Goal: Check status: Check status

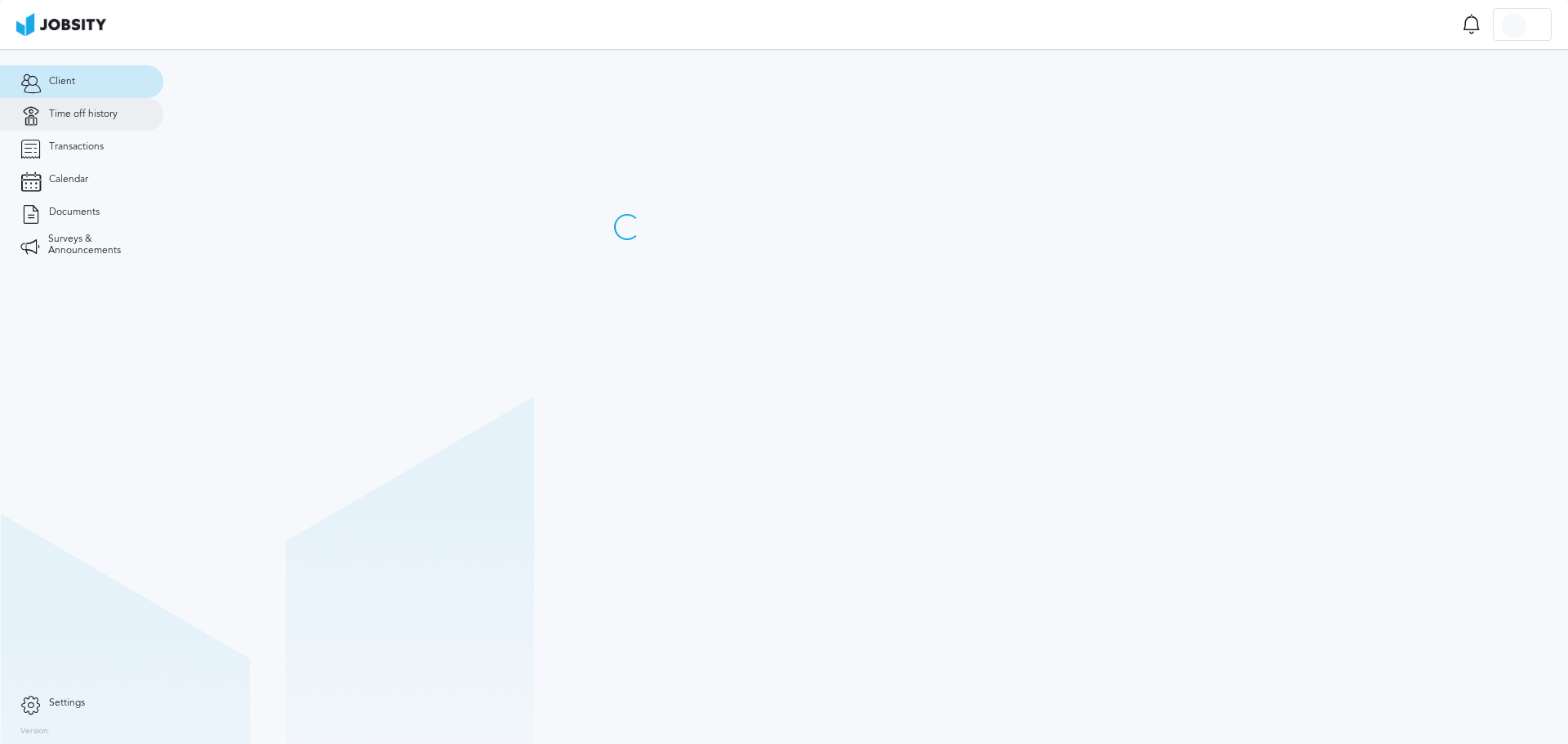
click at [81, 120] on span "Time off history" at bounding box center [83, 115] width 68 height 12
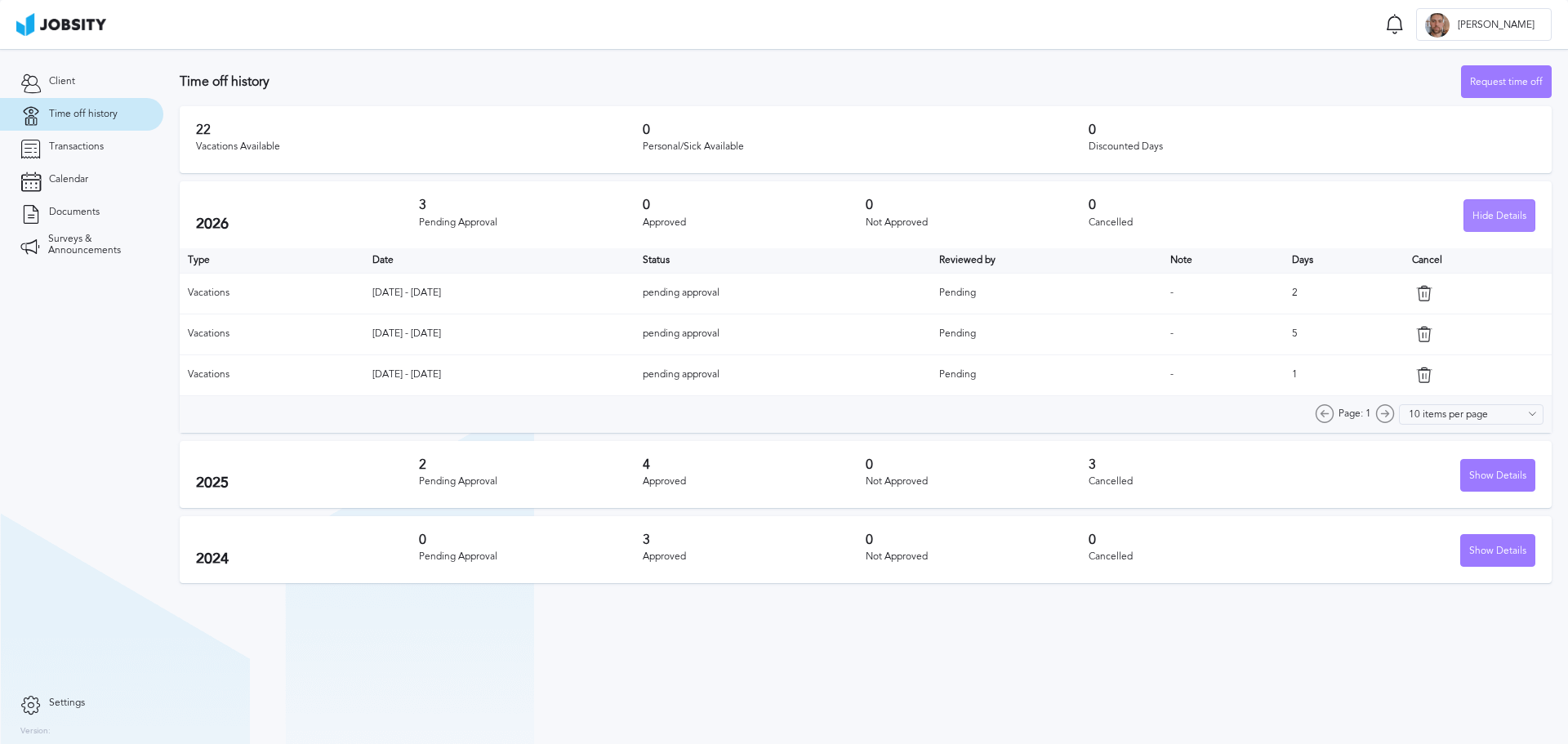
click at [1484, 210] on div "Hide Details" at bounding box center [1500, 217] width 70 height 33
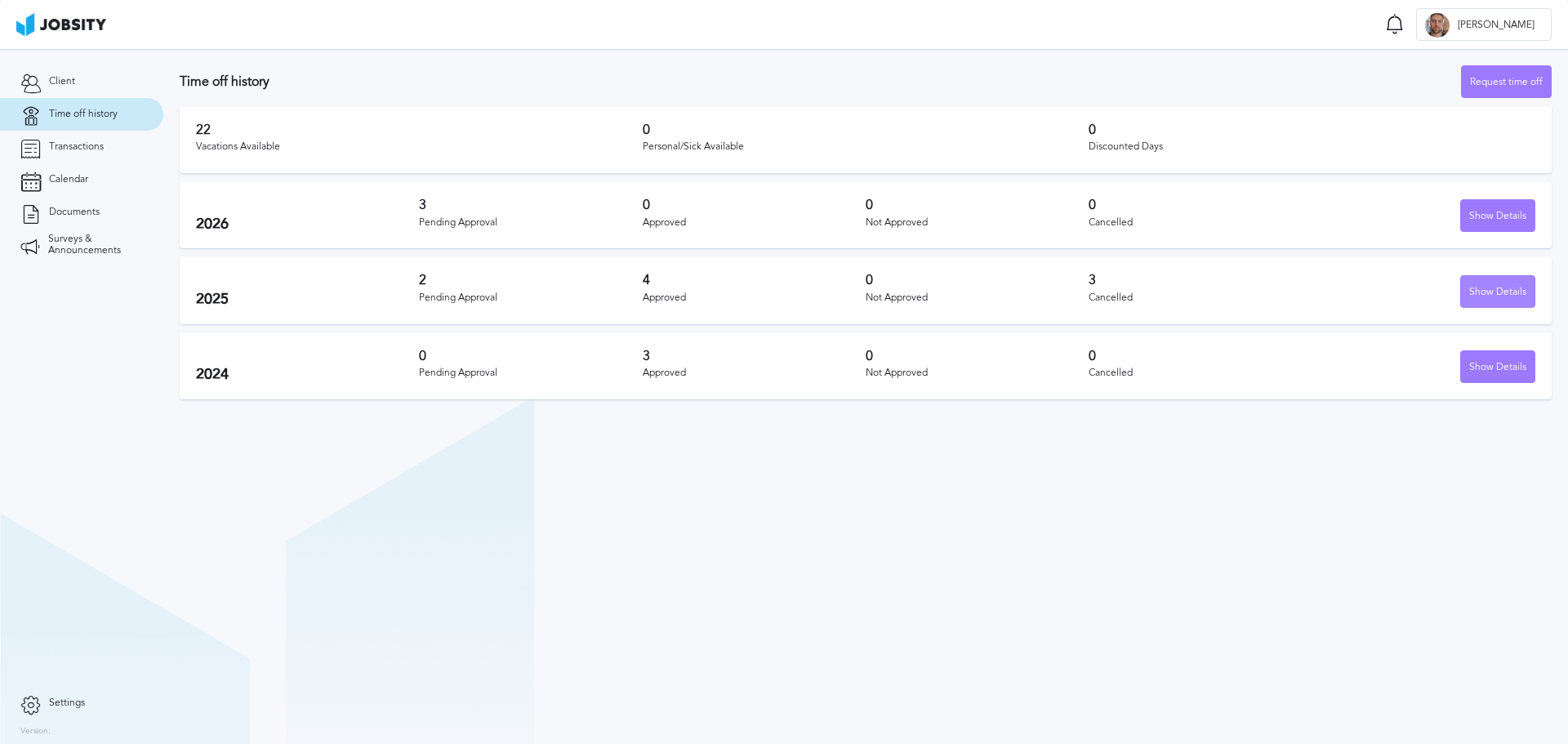
click at [1481, 291] on div "Show Details" at bounding box center [1498, 292] width 73 height 33
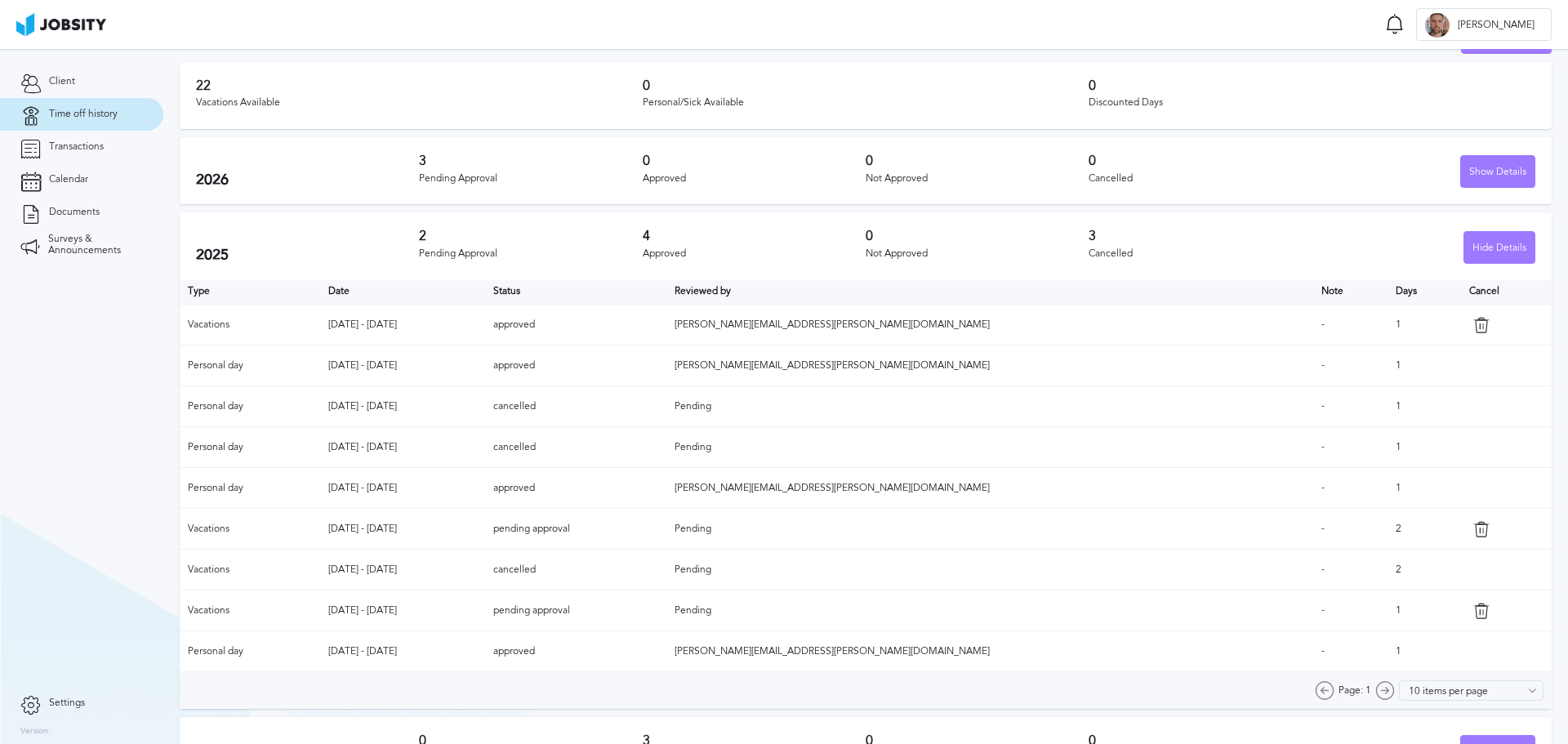
scroll to position [82, 0]
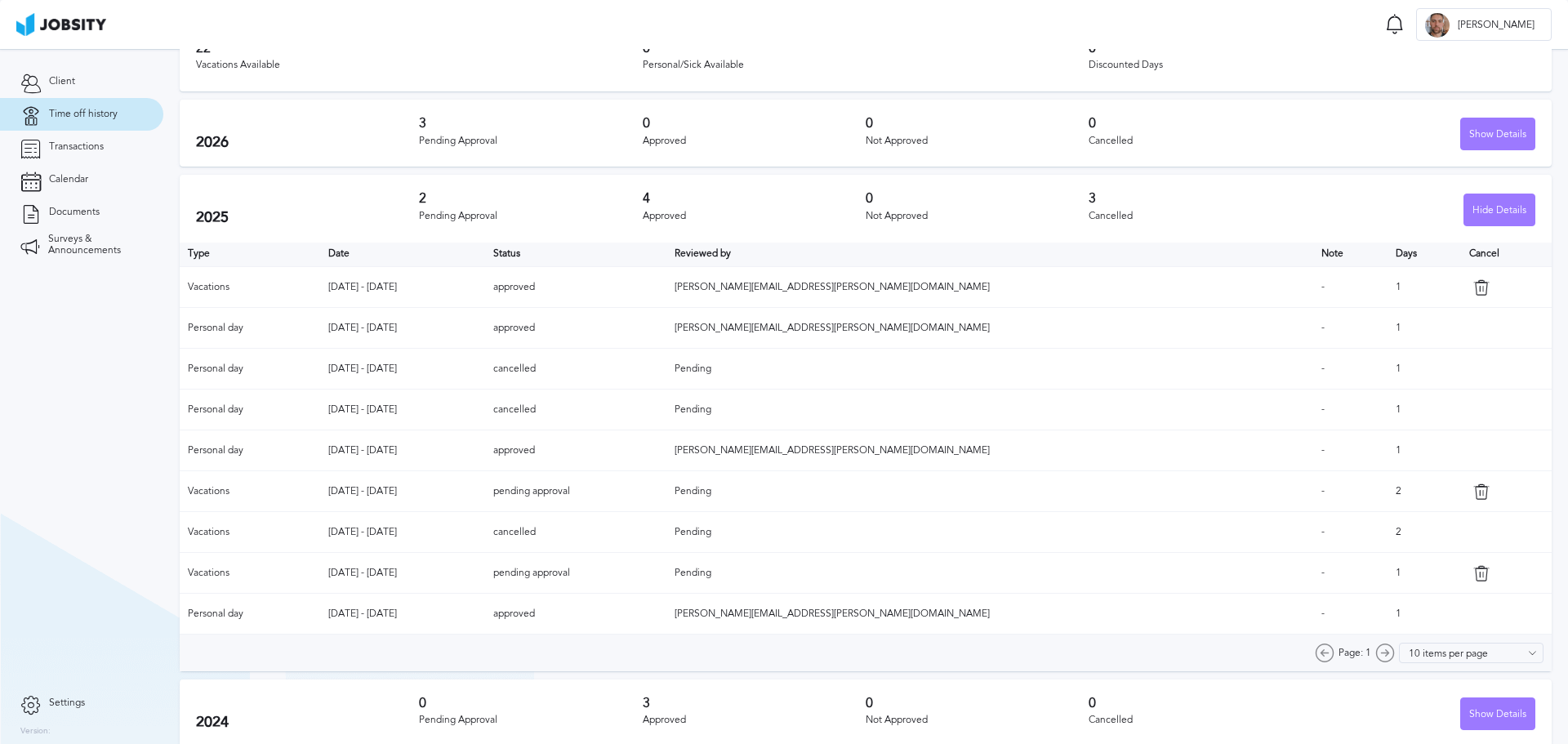
click at [667, 286] on td "approved" at bounding box center [575, 287] width 181 height 40
click at [667, 330] on td "approved" at bounding box center [575, 329] width 181 height 40
click at [667, 286] on td "approved" at bounding box center [575, 287] width 181 height 40
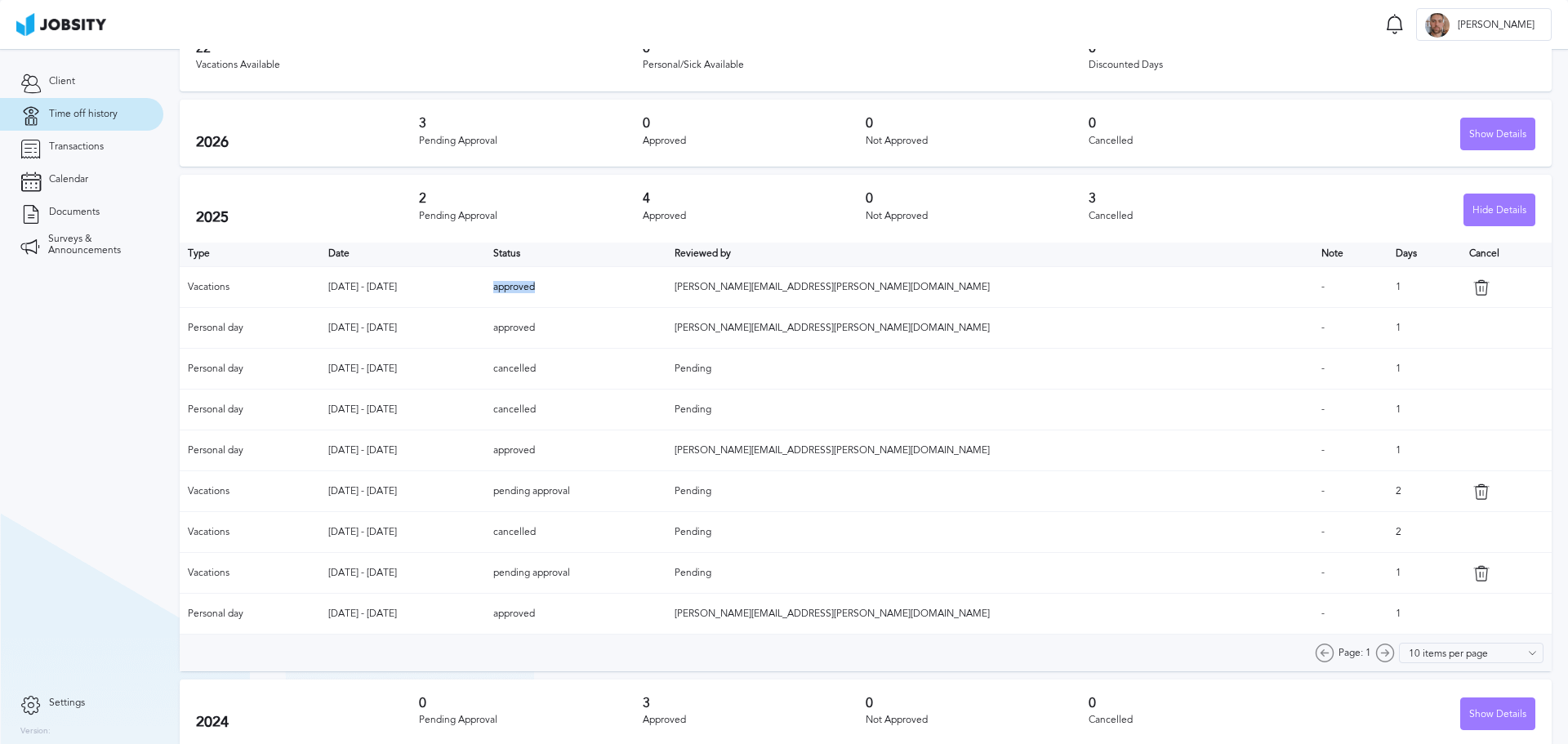
click at [667, 286] on td "approved" at bounding box center [575, 287] width 181 height 40
click at [667, 315] on td "approved" at bounding box center [575, 329] width 181 height 40
click at [667, 371] on td "cancelled" at bounding box center [575, 369] width 181 height 40
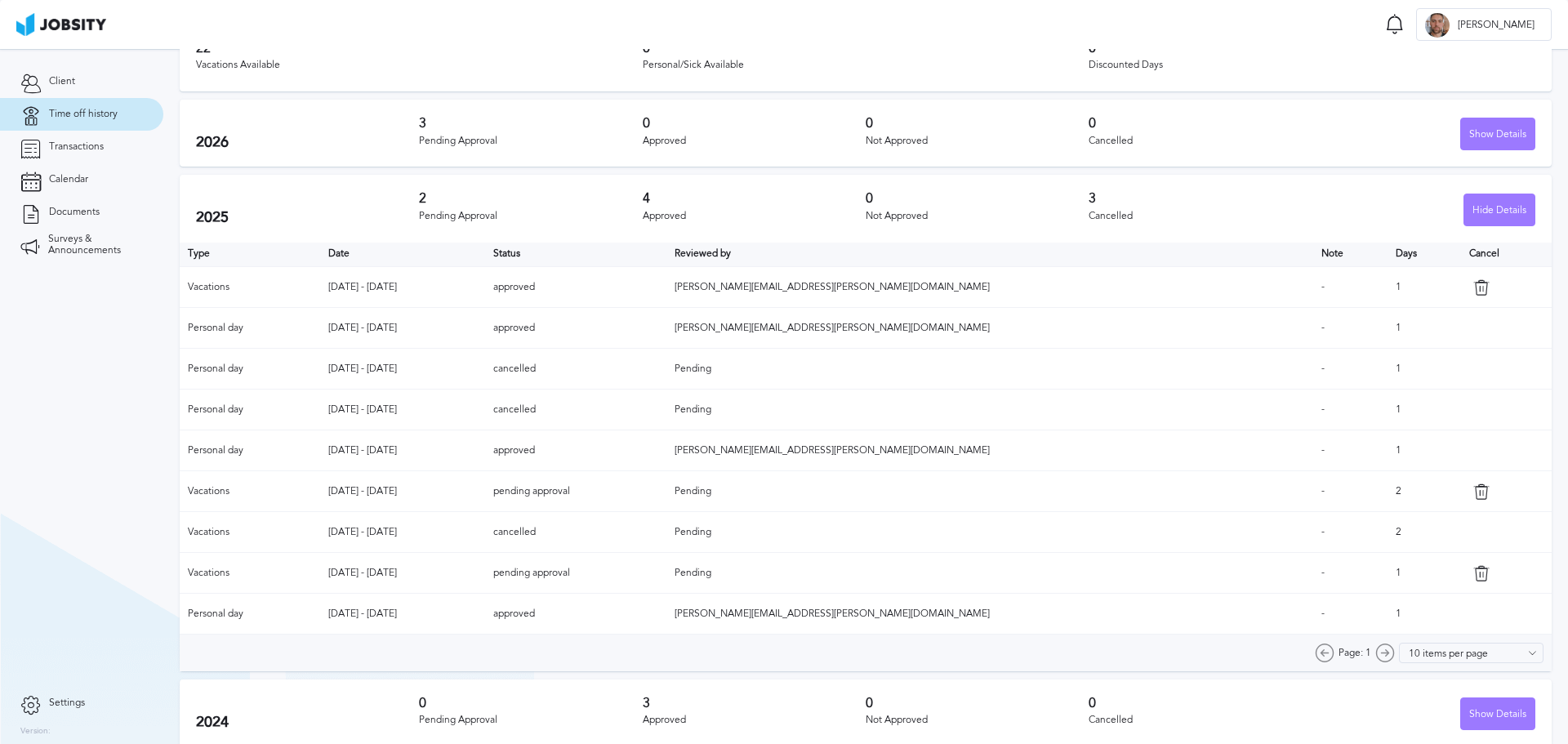
click at [667, 410] on td "cancelled" at bounding box center [575, 410] width 181 height 40
click at [667, 451] on td "approved" at bounding box center [575, 451] width 181 height 40
click at [667, 489] on td "pending approval" at bounding box center [575, 492] width 181 height 40
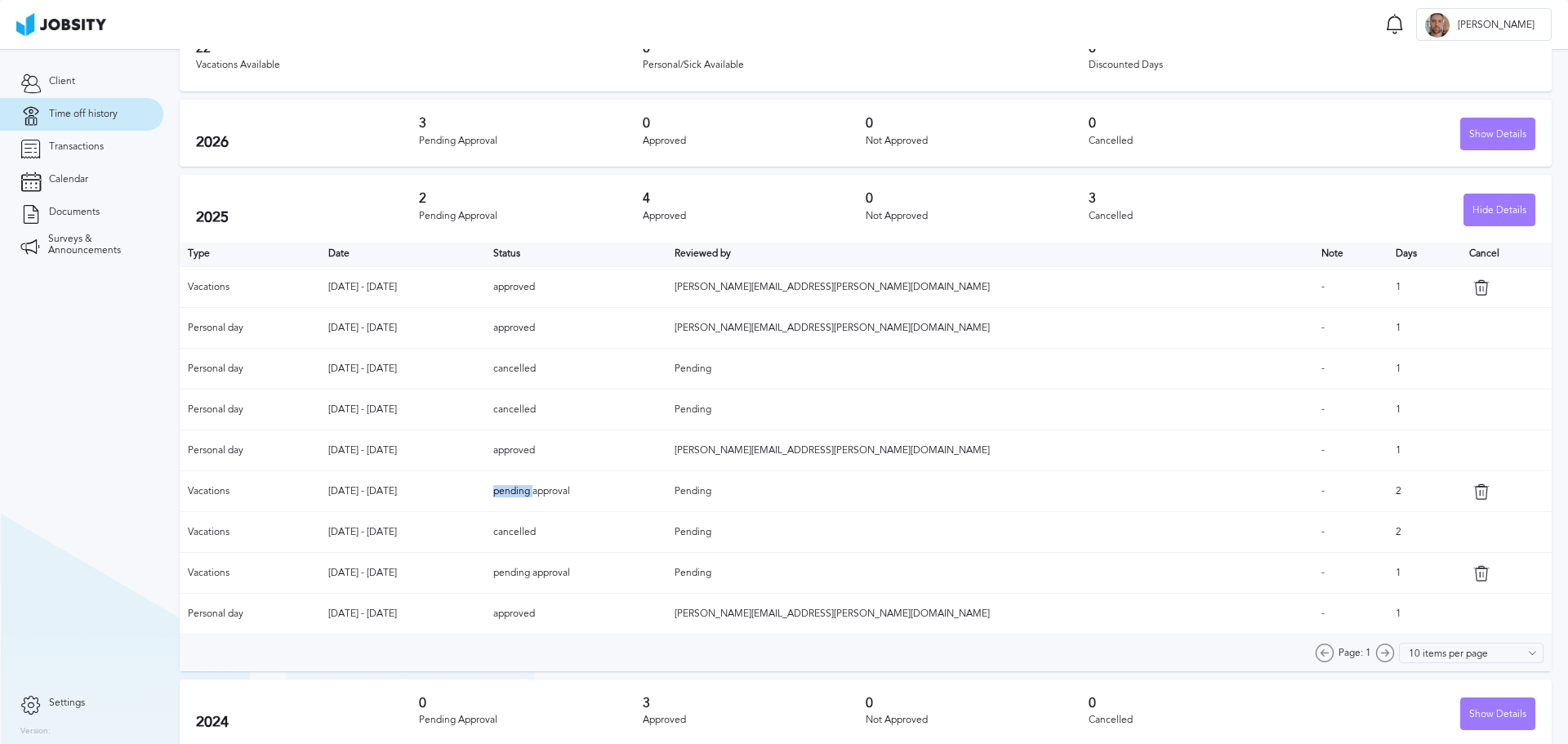
click at [667, 489] on td "pending approval" at bounding box center [575, 492] width 181 height 40
click at [667, 488] on td "pending approval" at bounding box center [575, 492] width 181 height 40
click at [667, 571] on td "pending approval" at bounding box center [575, 573] width 181 height 40
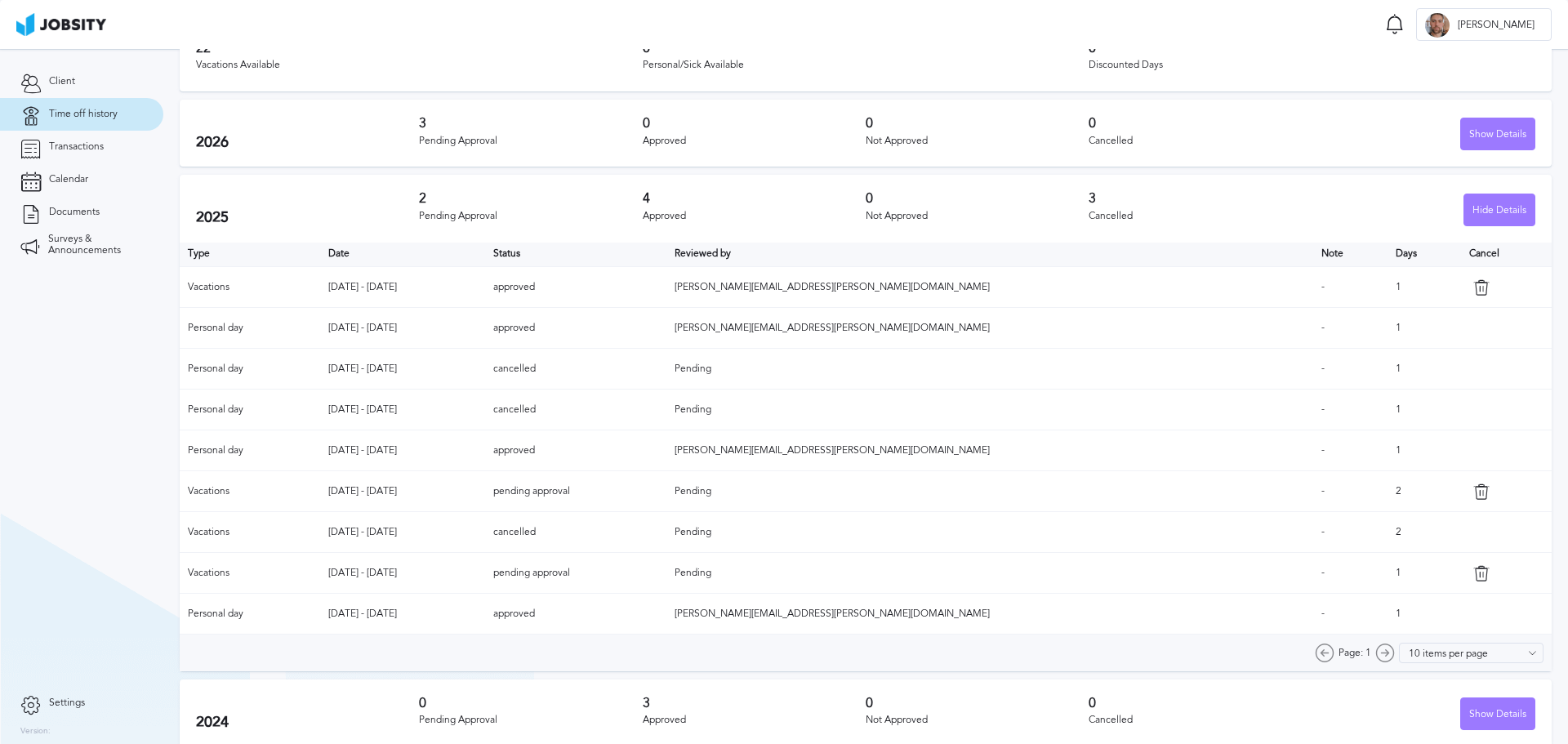
click at [667, 573] on td "pending approval" at bounding box center [575, 573] width 181 height 40
click at [667, 612] on td "approved" at bounding box center [575, 614] width 181 height 40
drag, startPoint x: 676, startPoint y: 612, endPoint x: 674, endPoint y: 621, distance: 9.2
click at [667, 612] on td "approved" at bounding box center [575, 614] width 181 height 40
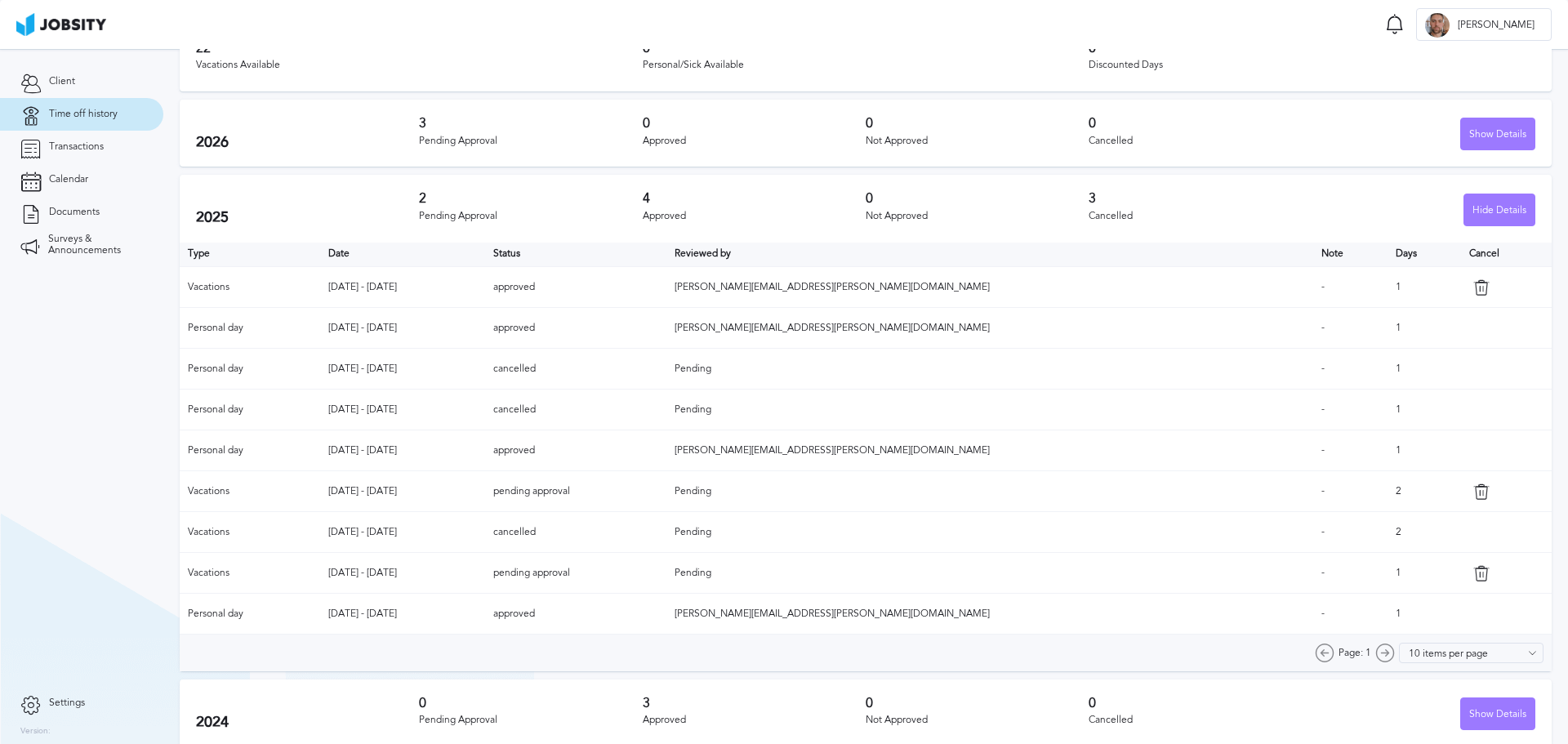
click at [667, 569] on td "pending approval" at bounding box center [575, 573] width 181 height 40
click at [652, 219] on div "Approved" at bounding box center [754, 217] width 223 height 12
click at [751, 220] on div "Approved" at bounding box center [754, 217] width 223 height 12
click at [667, 610] on td "approved" at bounding box center [575, 614] width 181 height 40
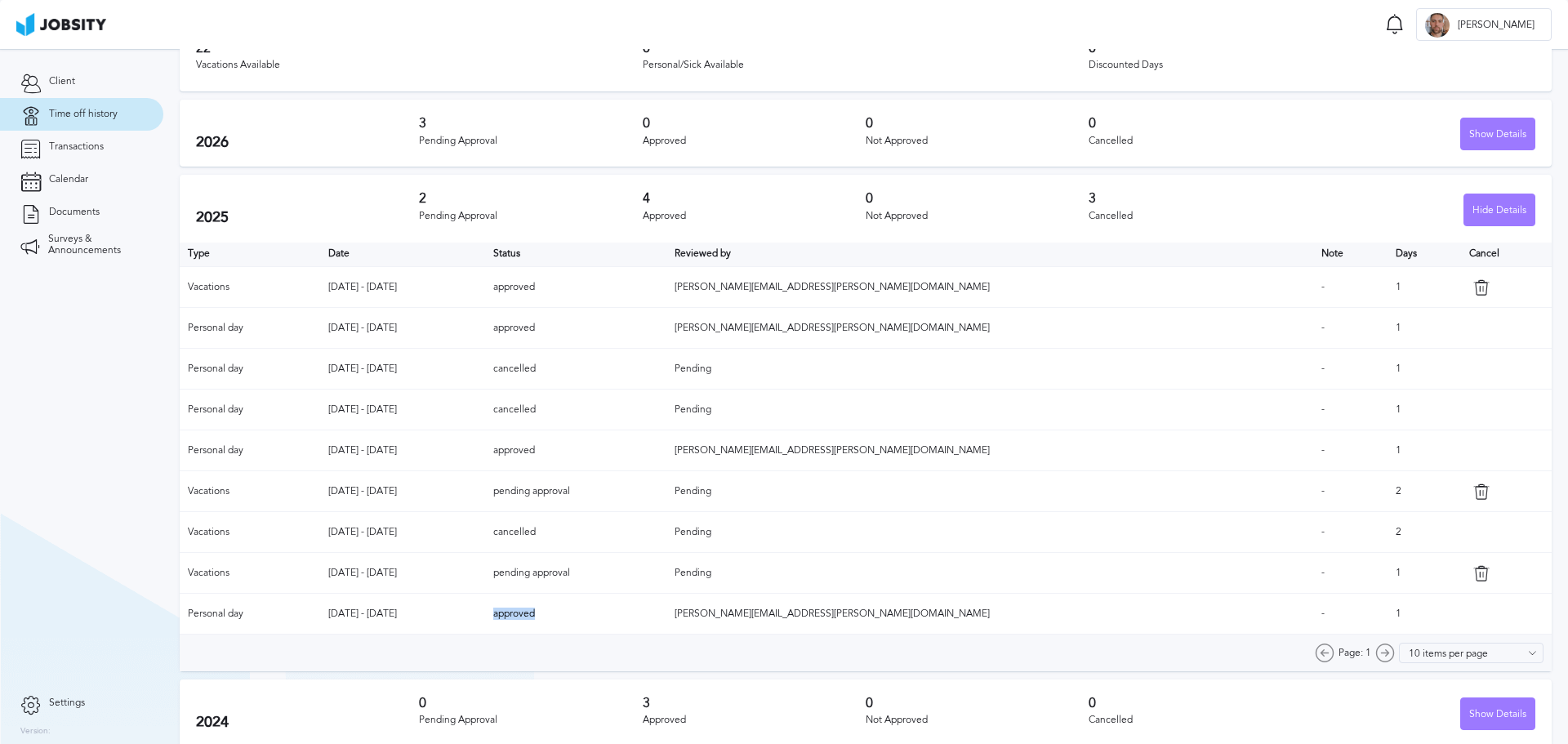
click at [667, 610] on td "approved" at bounding box center [575, 614] width 181 height 40
drag, startPoint x: 651, startPoint y: 570, endPoint x: 731, endPoint y: 581, distance: 80.8
click at [667, 581] on td "pending approval" at bounding box center [575, 573] width 181 height 40
click at [667, 590] on td "pending approval" at bounding box center [575, 573] width 181 height 40
click at [667, 577] on td "pending approval" at bounding box center [575, 573] width 181 height 40
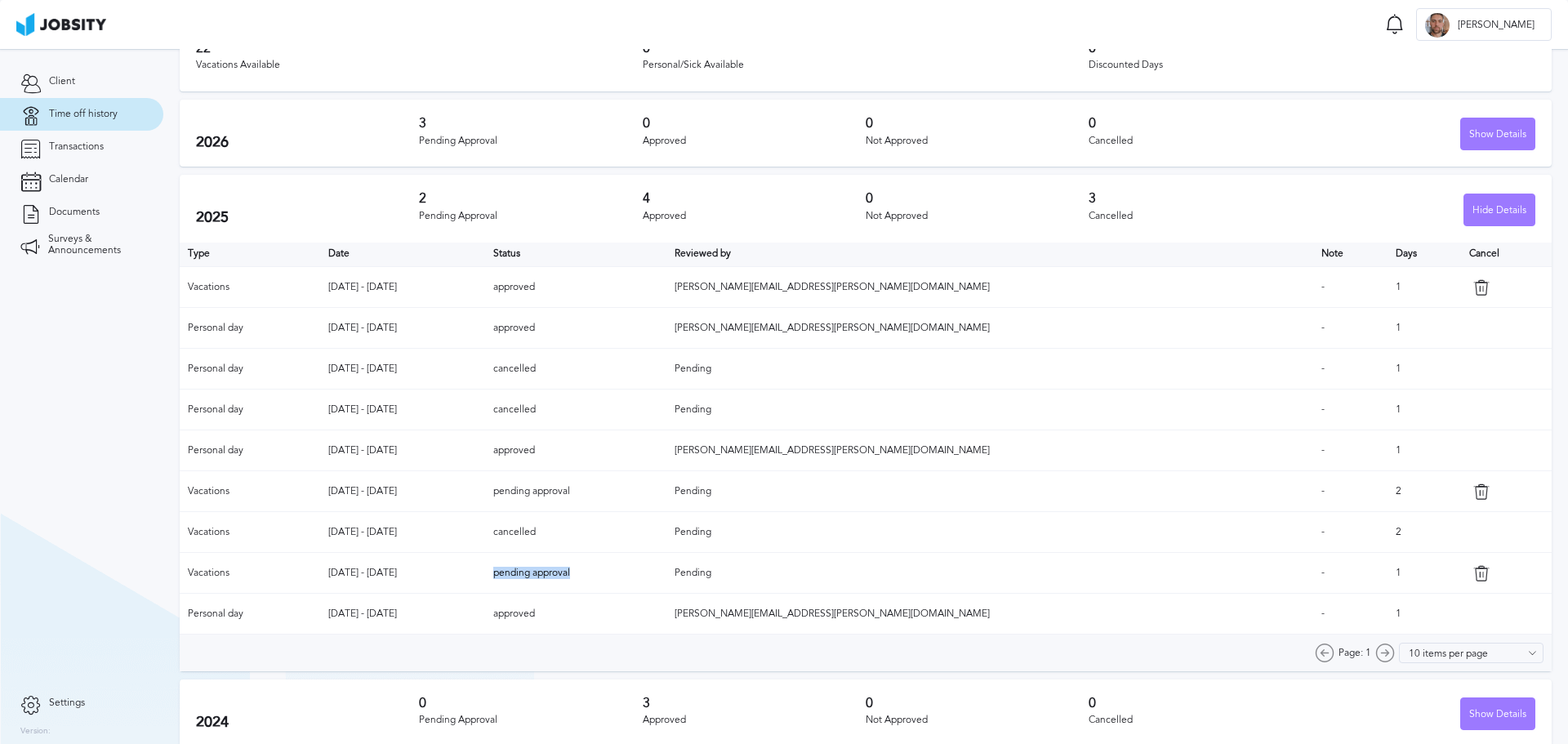
drag, startPoint x: 731, startPoint y: 571, endPoint x: 613, endPoint y: 583, distance: 118.6
click at [613, 583] on tr "Vacations [DATE] - [DATE] pending approval Pending - 1" at bounding box center [865, 573] width 1372 height 40
click at [1388, 491] on td "2" at bounding box center [1424, 492] width 73 height 40
click at [1314, 471] on td "-" at bounding box center [1351, 492] width 75 height 40
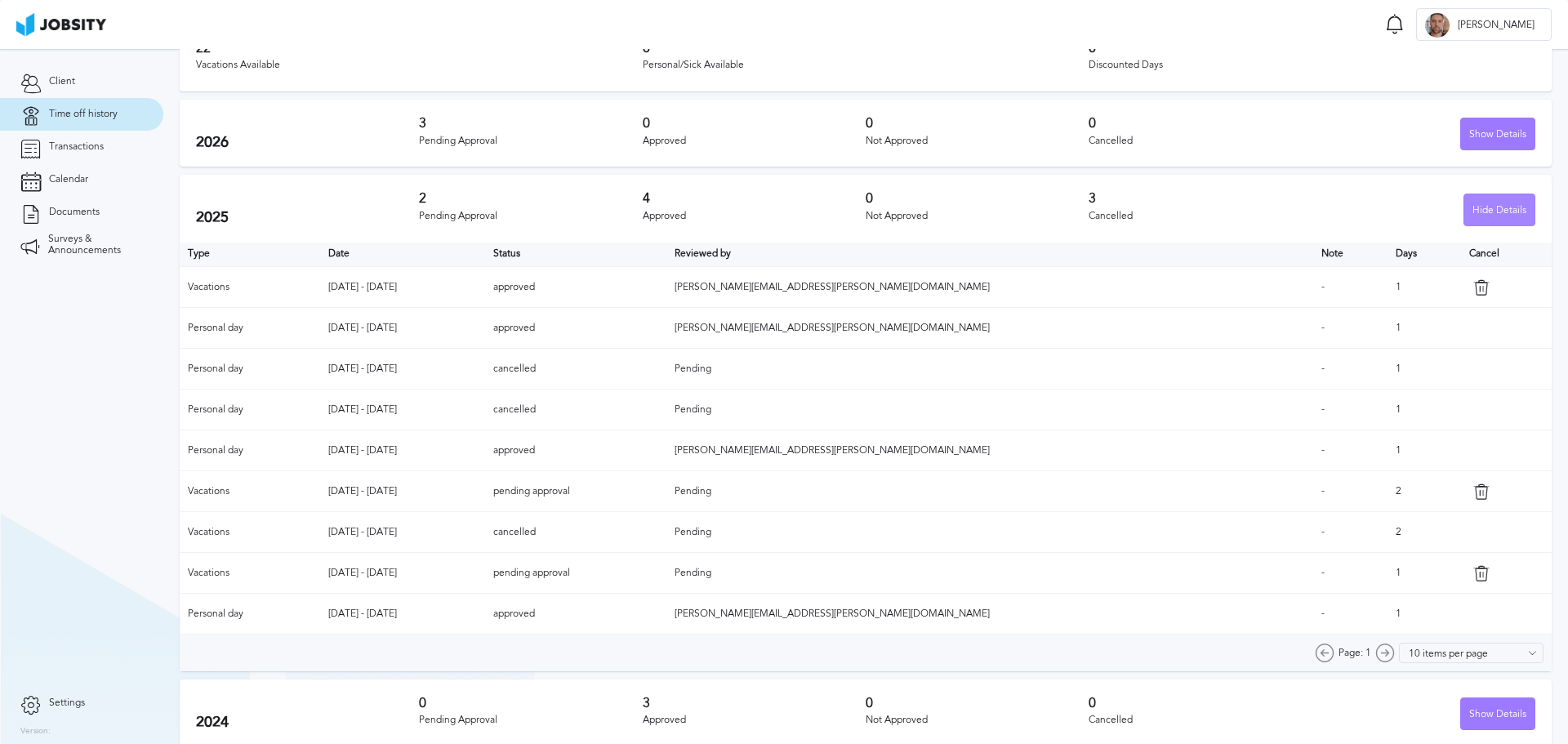
click at [1502, 205] on div "Hide Details" at bounding box center [1500, 211] width 70 height 33
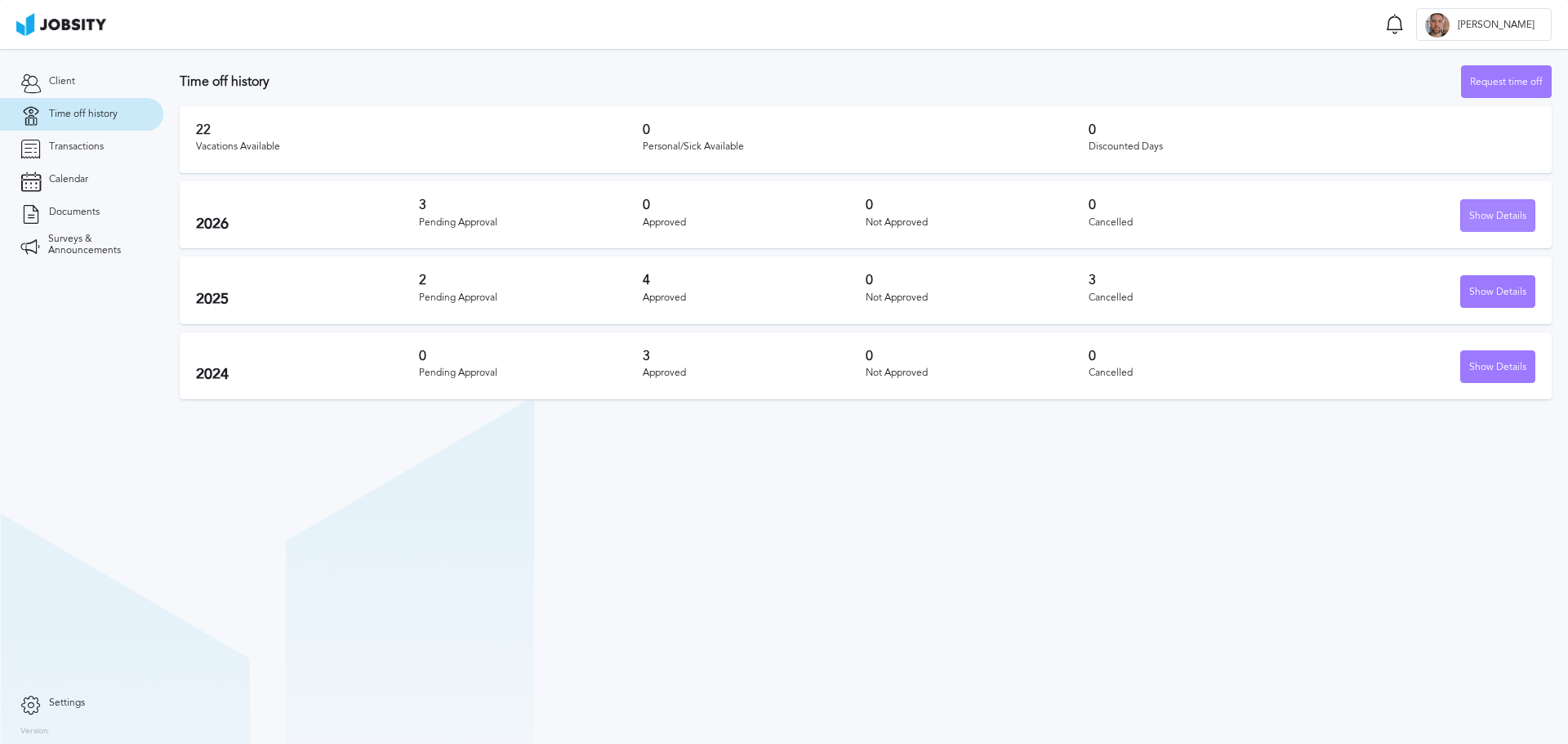
click at [1503, 215] on div "Show Details" at bounding box center [1498, 217] width 73 height 33
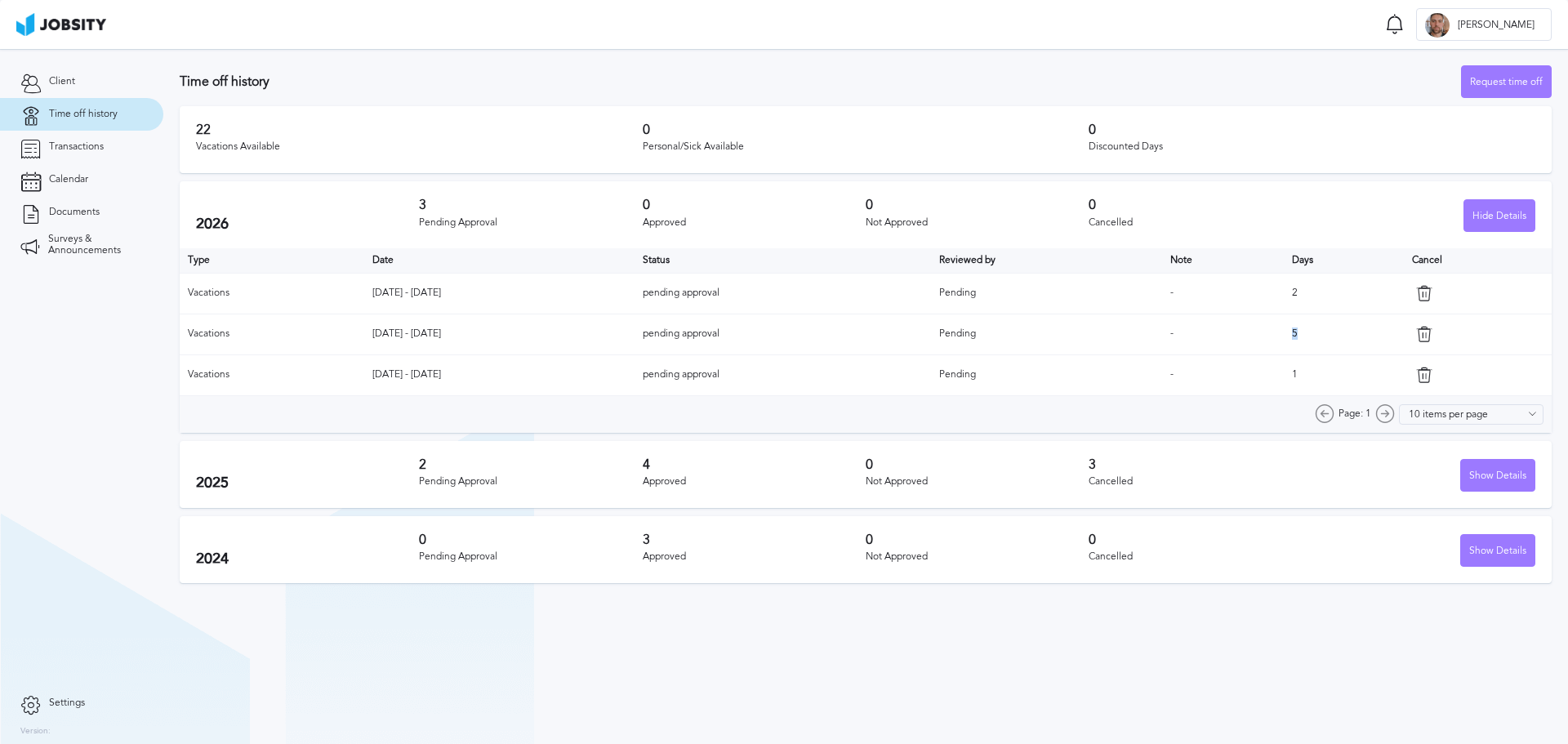
drag, startPoint x: 1301, startPoint y: 333, endPoint x: 1299, endPoint y: 295, distance: 38.1
click at [1313, 329] on td "5" at bounding box center [1343, 333] width 120 height 40
drag, startPoint x: 1299, startPoint y: 291, endPoint x: 1318, endPoint y: 303, distance: 22.5
click at [1322, 295] on td "2" at bounding box center [1343, 293] width 120 height 40
drag, startPoint x: 1311, startPoint y: 382, endPoint x: 1333, endPoint y: 387, distance: 22.6
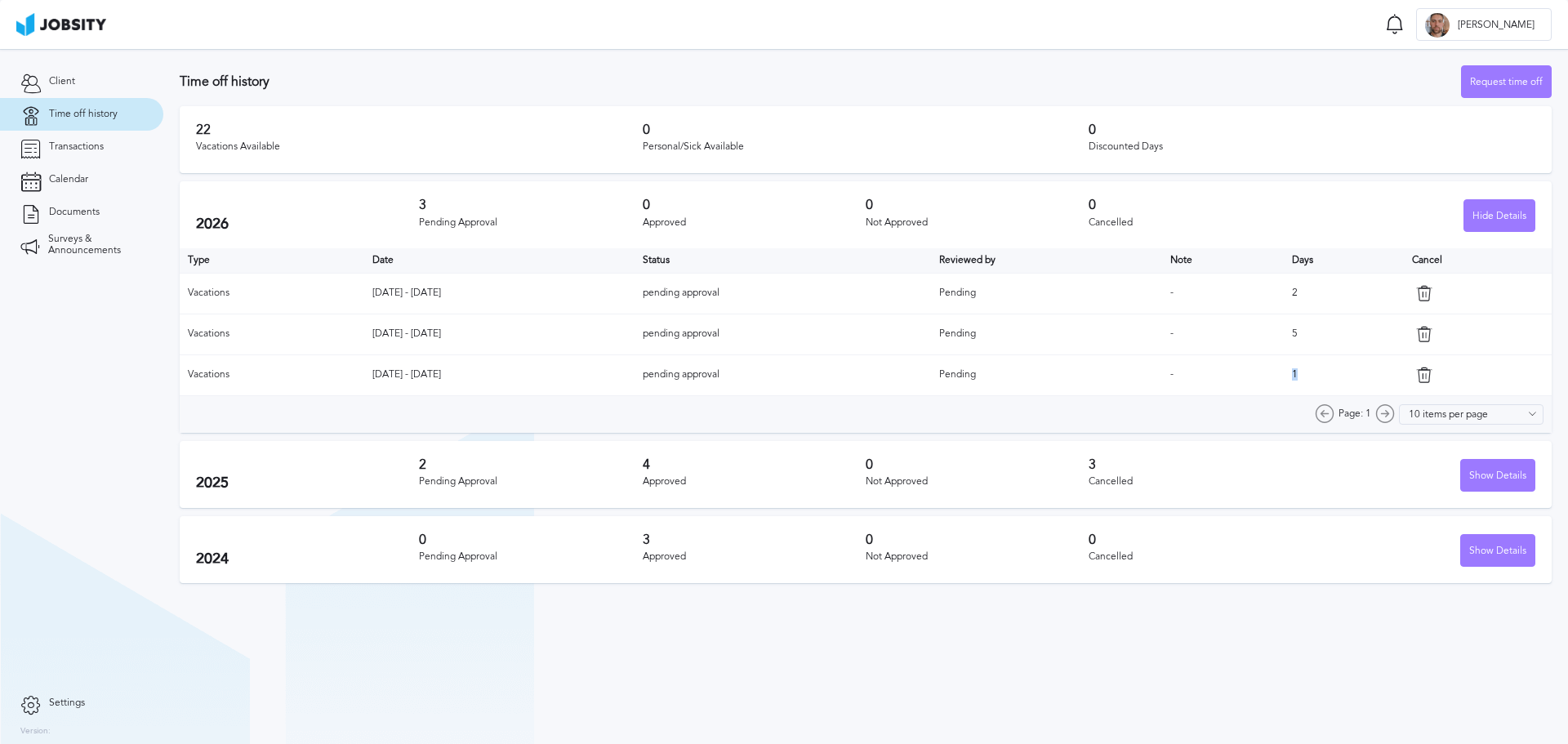
click at [1348, 387] on td "1" at bounding box center [1343, 375] width 120 height 40
click at [509, 323] on td "[DATE] - [DATE]" at bounding box center [499, 333] width 271 height 40
click at [198, 123] on h3 "22" at bounding box center [419, 129] width 447 height 14
click at [260, 120] on div "22 Vacations Available 0 Personal/Sick Available 0 Discounted Days" at bounding box center [865, 139] width 1372 height 66
